Goal: Check status: Check status

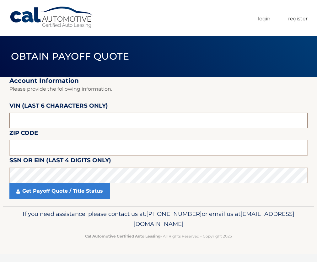
click at [59, 120] on input "text" at bounding box center [158, 121] width 298 height 16
click at [67, 114] on input "text" at bounding box center [158, 121] width 298 height 16
paste input "522625"
type input "522625"
click at [48, 147] on input "text" at bounding box center [158, 148] width 298 height 16
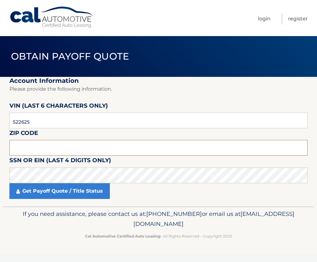
click at [68, 148] on input "text" at bounding box center [158, 148] width 298 height 16
type input "07646"
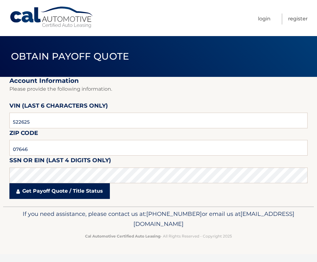
click at [54, 195] on link "Get Payoff Quote / Title Status" at bounding box center [59, 191] width 100 height 16
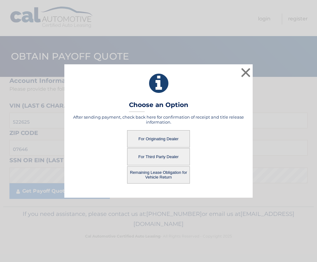
click at [160, 158] on button "For Third Party Dealer" at bounding box center [158, 156] width 63 height 17
click at [154, 157] on button "For Third Party Dealer" at bounding box center [158, 156] width 63 height 17
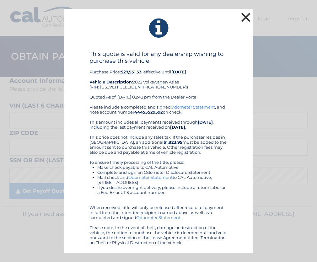
click at [245, 16] on button "×" at bounding box center [245, 17] width 13 height 13
